Goal: Information Seeking & Learning: Check status

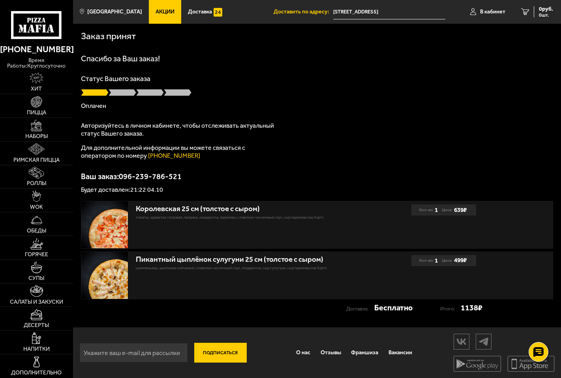
scroll to position [0, 0]
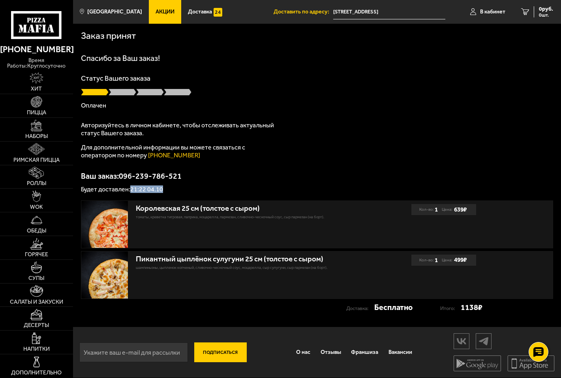
drag, startPoint x: 134, startPoint y: 190, endPoint x: 167, endPoint y: 192, distance: 33.6
click at [167, 192] on p "Будет доставлен: 21:22 04.10" at bounding box center [317, 189] width 472 height 6
click at [357, 163] on div "Спасибо за Ваш заказ! Статус Вашего заказа [PERSON_NAME] Авторизуйтесь в личном…" at bounding box center [317, 123] width 472 height 138
click at [114, 94] on span at bounding box center [123, 92] width 28 height 8
click at [144, 93] on span at bounding box center [150, 92] width 28 height 8
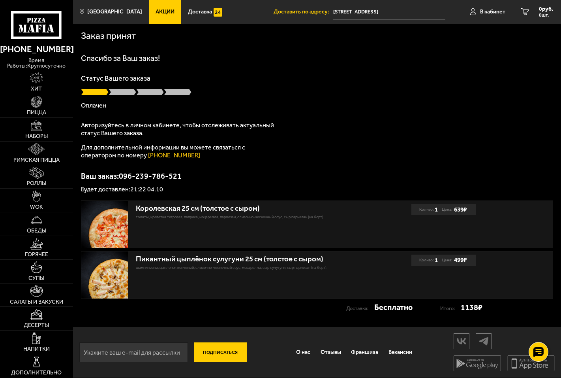
scroll to position [0, 0]
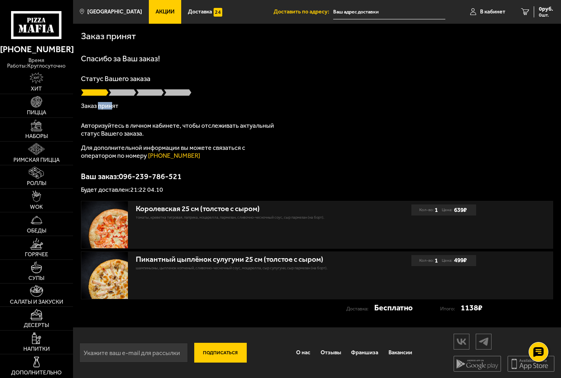
drag, startPoint x: 98, startPoint y: 107, endPoint x: 113, endPoint y: 105, distance: 15.2
click at [113, 105] on p "Заказ принят" at bounding box center [317, 106] width 472 height 6
click at [281, 120] on div "Спасибо за Ваш заказ! Статус Вашего заказа Заказ принят Авторизуйтесь в личном …" at bounding box center [317, 124] width 472 height 138
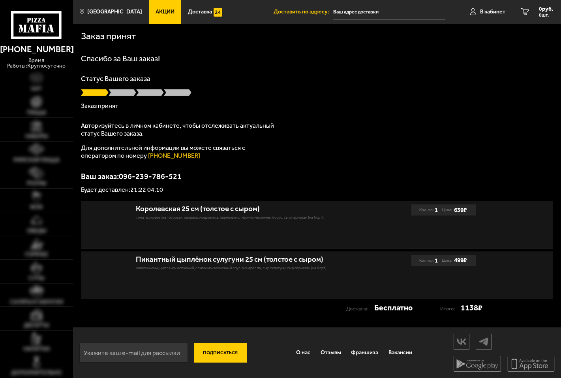
type input "[STREET_ADDRESS]"
